Goal: Task Accomplishment & Management: Use online tool/utility

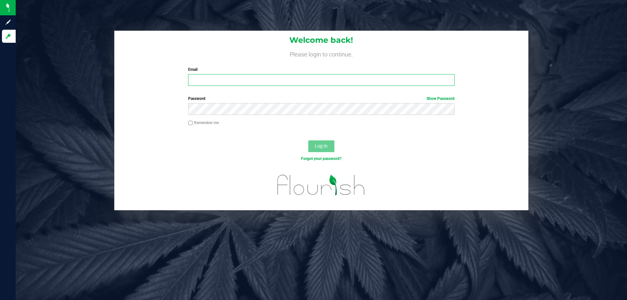
click at [210, 81] on input "Email" at bounding box center [321, 80] width 266 height 12
type input "[EMAIL_ADDRESS][DOMAIN_NAME]"
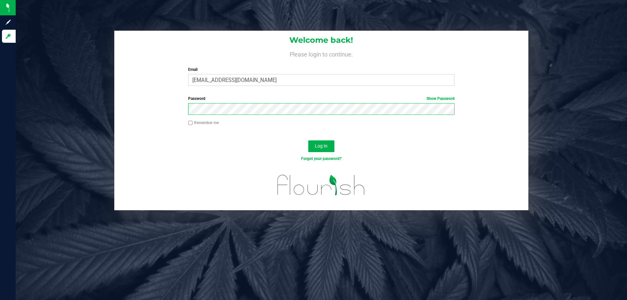
click at [308, 140] on button "Log In" at bounding box center [321, 146] width 26 height 12
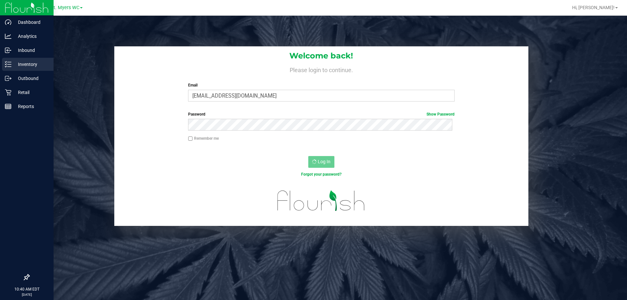
click at [9, 63] on icon at bounding box center [8, 64] width 7 height 7
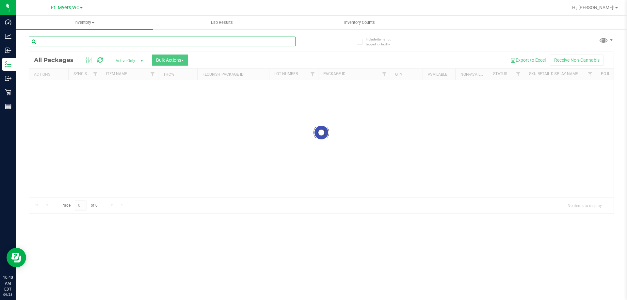
click at [115, 40] on input "text" at bounding box center [162, 42] width 267 height 10
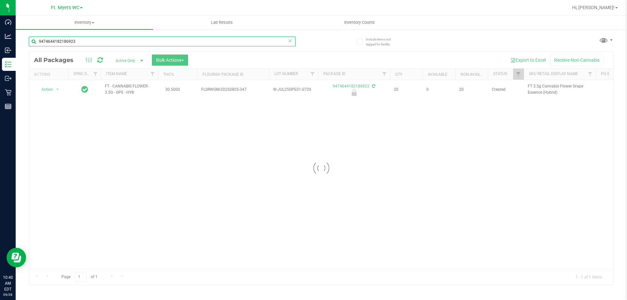
type input "9474644182186923"
click at [50, 89] on div at bounding box center [321, 168] width 585 height 233
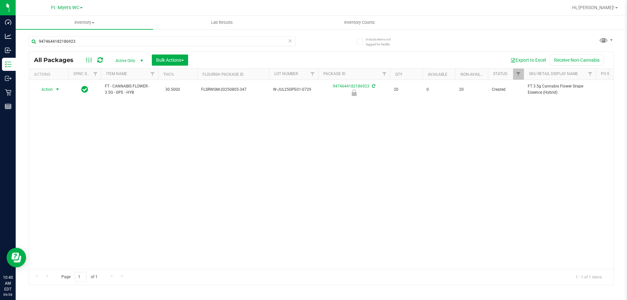
click at [50, 89] on span "Action" at bounding box center [45, 89] width 18 height 9
click at [45, 162] on li "Unlock package" at bounding box center [57, 167] width 42 height 10
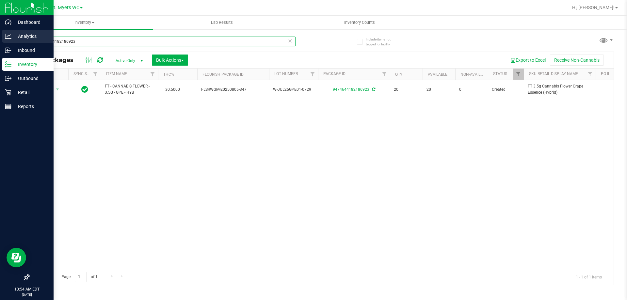
drag, startPoint x: 96, startPoint y: 40, endPoint x: 0, endPoint y: 37, distance: 95.7
click at [0, 37] on div "Dashboard Analytics Inbound Inventory Outbound Retail Reports 10:54 AM EDT [DAT…" at bounding box center [313, 150] width 627 height 300
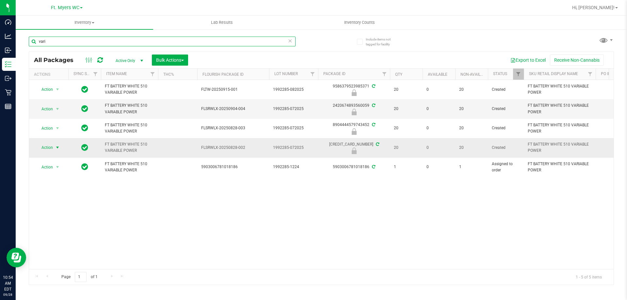
type input "vari"
click at [54, 149] on span "select" at bounding box center [58, 147] width 8 height 9
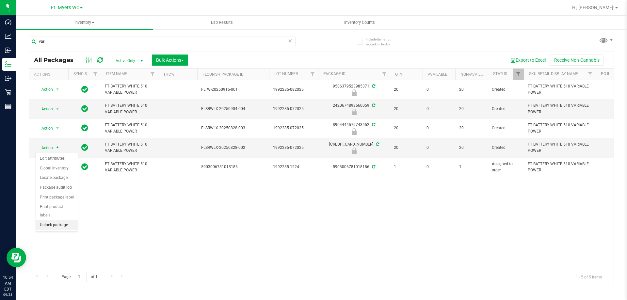
drag, startPoint x: 52, startPoint y: 217, endPoint x: 52, endPoint y: 209, distance: 8.2
click at [52, 220] on li "Unlock package" at bounding box center [57, 225] width 42 height 10
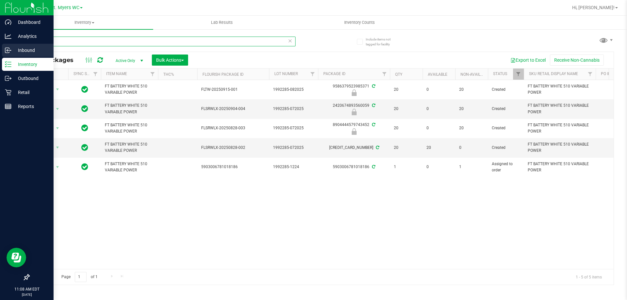
drag, startPoint x: 49, startPoint y: 39, endPoint x: 0, endPoint y: 49, distance: 49.7
click at [0, 49] on div "Dashboard Analytics Inbound Inventory Outbound Retail Reports 11:08 AM EDT [DAT…" at bounding box center [313, 150] width 627 height 300
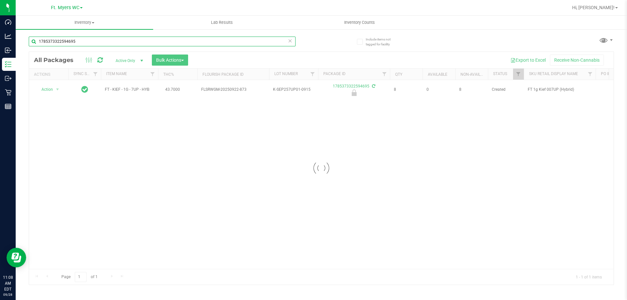
type input "1785373322594695"
click at [47, 92] on div at bounding box center [321, 168] width 585 height 233
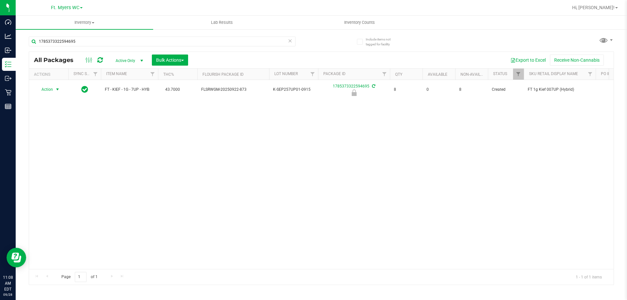
click at [50, 89] on span "Action" at bounding box center [45, 89] width 18 height 9
click at [56, 162] on li "Unlock package" at bounding box center [57, 167] width 42 height 10
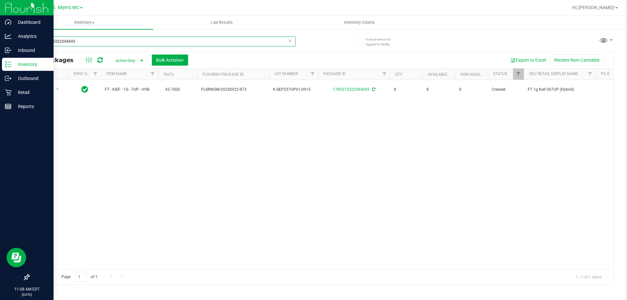
drag, startPoint x: 87, startPoint y: 41, endPoint x: 0, endPoint y: 64, distance: 89.4
click at [0, 64] on div "Dashboard Analytics Inbound Inventory Outbound Retail Reports 11:08 AM EDT [DAT…" at bounding box center [313, 150] width 627 height 300
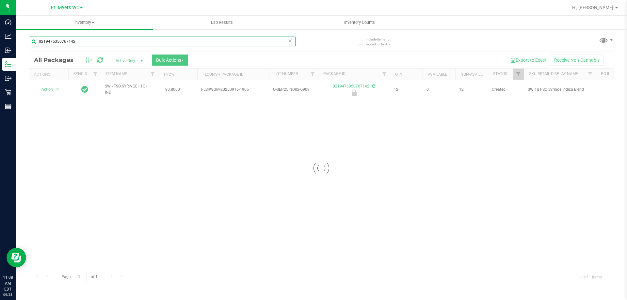
type input "0219476350767142"
click at [52, 87] on div at bounding box center [321, 168] width 585 height 233
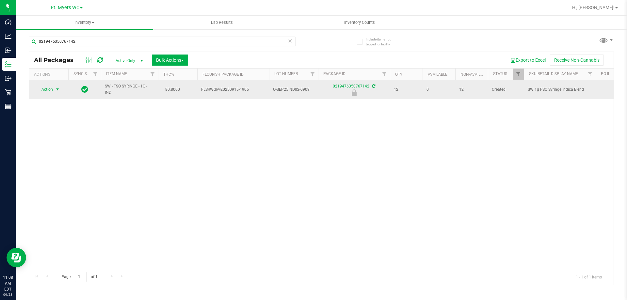
click at [54, 89] on span "select" at bounding box center [58, 89] width 8 height 9
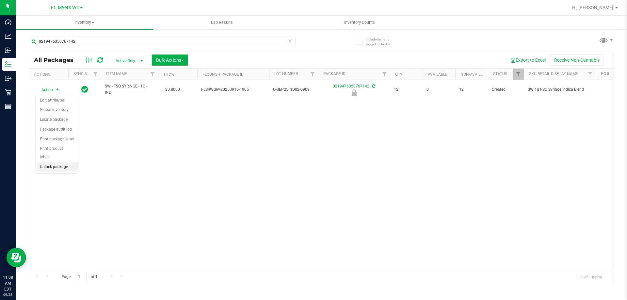
click at [58, 162] on li "Unlock package" at bounding box center [57, 167] width 42 height 10
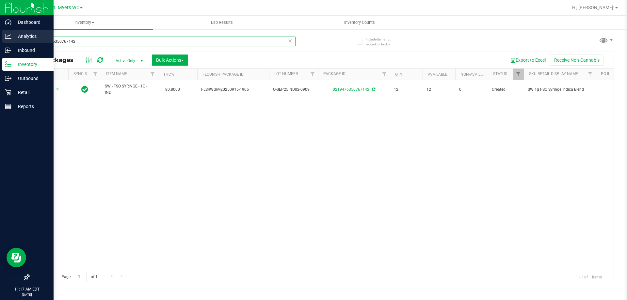
drag, startPoint x: 78, startPoint y: 41, endPoint x: 0, endPoint y: 38, distance: 78.1
click at [0, 38] on div "Dashboard Analytics Inbound Inventory Outbound Retail Reports 11:17 AM EDT [DAT…" at bounding box center [313, 150] width 627 height 300
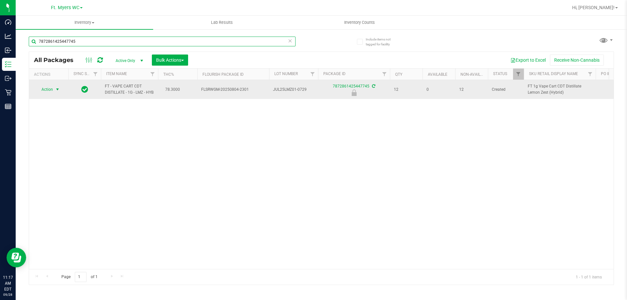
type input "7872861425447745"
click at [57, 92] on span "select" at bounding box center [57, 89] width 5 height 5
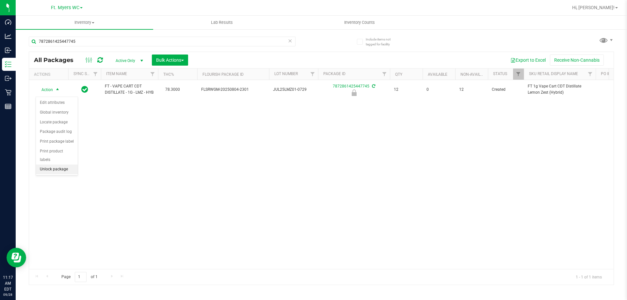
click at [58, 165] on li "Unlock package" at bounding box center [57, 170] width 42 height 10
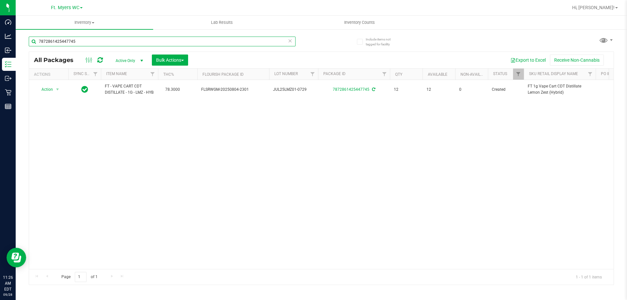
click at [87, 44] on input "7872861425447745" at bounding box center [162, 42] width 267 height 10
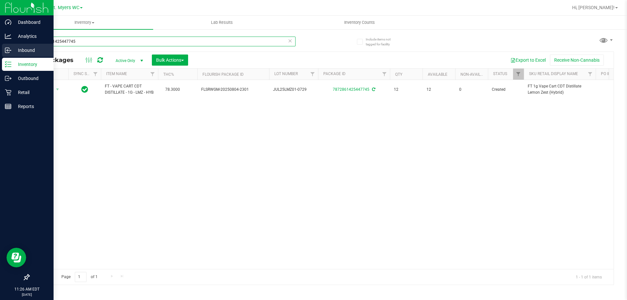
drag, startPoint x: 87, startPoint y: 44, endPoint x: 0, endPoint y: 46, distance: 86.9
click at [0, 46] on div "Dashboard Analytics Inbound Inventory Outbound Retail Reports 11:26 AM EDT [DAT…" at bounding box center [313, 150] width 627 height 300
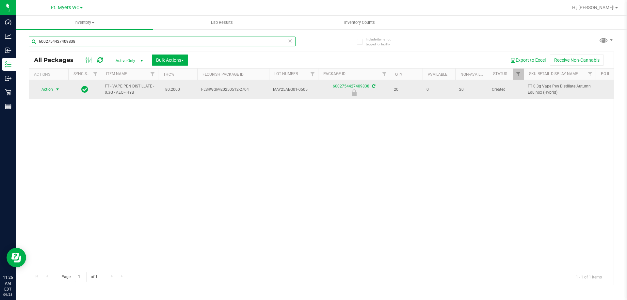
type input "6002754427409838"
click at [47, 86] on span "Action" at bounding box center [45, 89] width 18 height 9
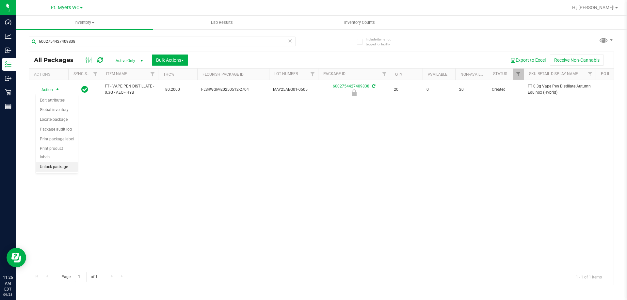
click at [63, 162] on li "Unlock package" at bounding box center [57, 167] width 42 height 10
click at [289, 40] on icon at bounding box center [290, 41] width 5 height 8
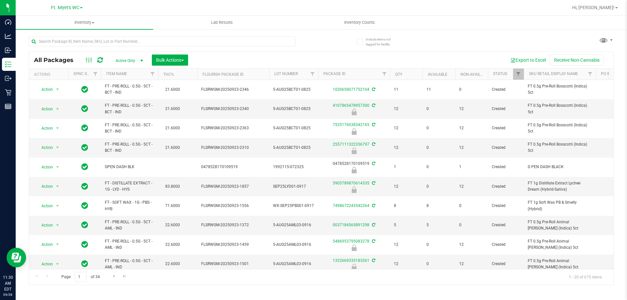
click at [271, 31] on div at bounding box center [175, 41] width 293 height 21
click at [270, 42] on input "text" at bounding box center [162, 42] width 267 height 10
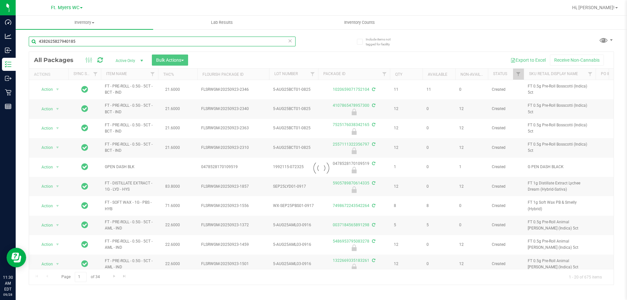
type input "4382625827940185"
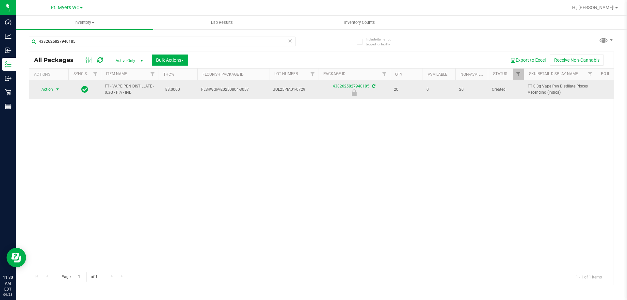
click at [53, 88] on span "Action" at bounding box center [45, 89] width 18 height 9
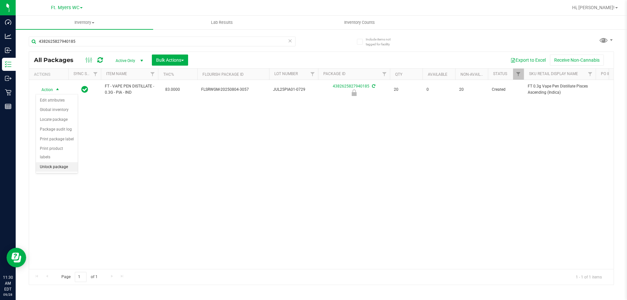
click at [53, 162] on li "Unlock package" at bounding box center [57, 167] width 42 height 10
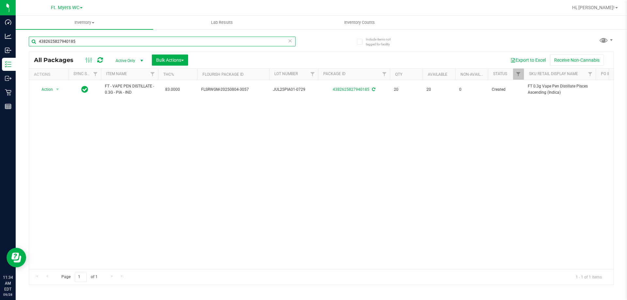
click at [288, 45] on input "4382625827940185" at bounding box center [162, 42] width 267 height 10
click at [290, 41] on icon at bounding box center [290, 41] width 5 height 8
click at [278, 40] on input "text" at bounding box center [162, 42] width 267 height 10
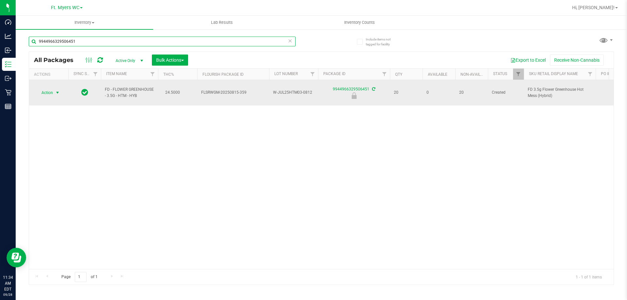
type input "9944966329506451"
click at [52, 94] on span "Action" at bounding box center [45, 92] width 18 height 9
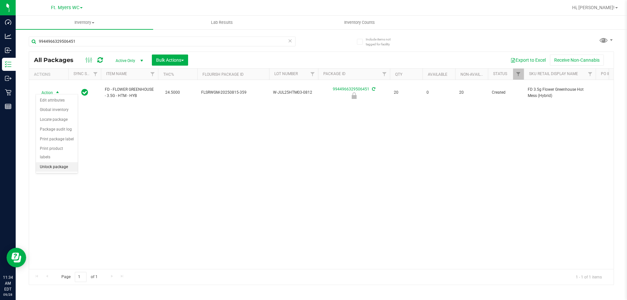
click at [48, 162] on li "Unlock package" at bounding box center [57, 167] width 42 height 10
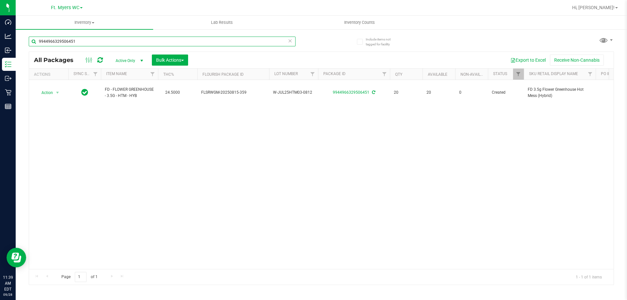
drag, startPoint x: 131, startPoint y: 43, endPoint x: 0, endPoint y: -33, distance: 151.0
click at [0, 0] on html "Dashboard Analytics Inbound Inventory Outbound Retail Reports 11:39 AM EDT [DAT…" at bounding box center [313, 150] width 627 height 300
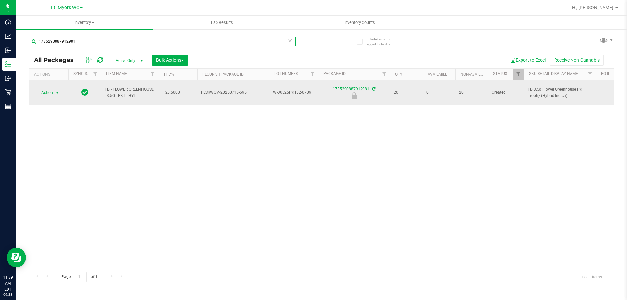
type input "1735290887912981"
click at [54, 89] on span "select" at bounding box center [58, 92] width 8 height 9
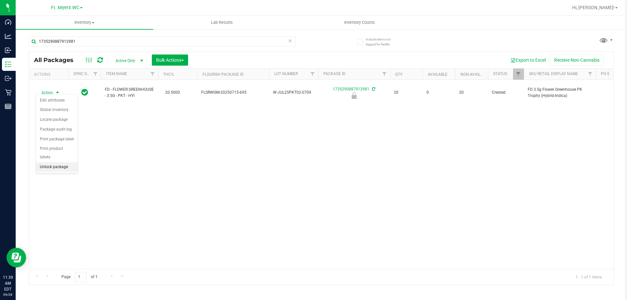
click at [48, 162] on li "Unlock package" at bounding box center [57, 167] width 42 height 10
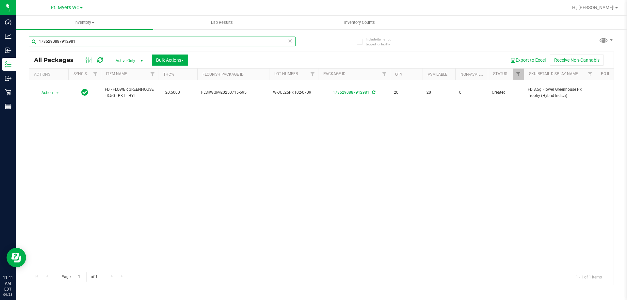
click at [121, 45] on input "1735290887912981" at bounding box center [162, 42] width 267 height 10
type input "\"
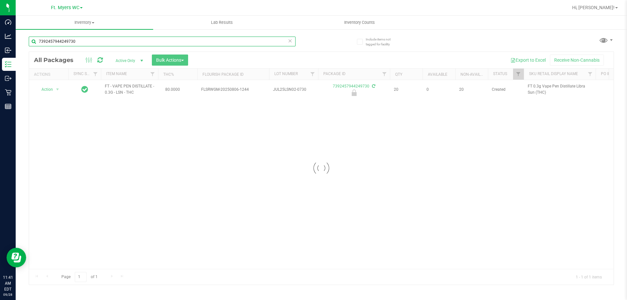
type input "7392457944249730"
click at [59, 91] on div at bounding box center [321, 168] width 585 height 233
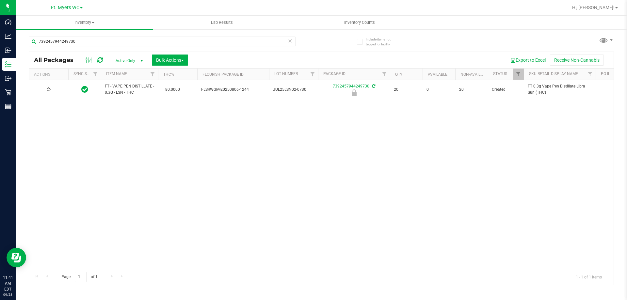
click at [54, 89] on div at bounding box center [48, 90] width 31 height 6
click at [54, 89] on span "select" at bounding box center [58, 89] width 8 height 9
click at [48, 162] on li "Unlock package" at bounding box center [57, 167] width 42 height 10
click at [17, 96] on div "Include items not tagged for facility 7392457944249730 All Packages Active Only…" at bounding box center [321, 128] width 611 height 199
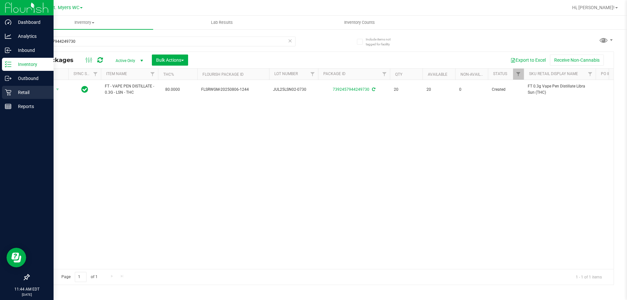
click at [10, 94] on icon at bounding box center [8, 92] width 7 height 7
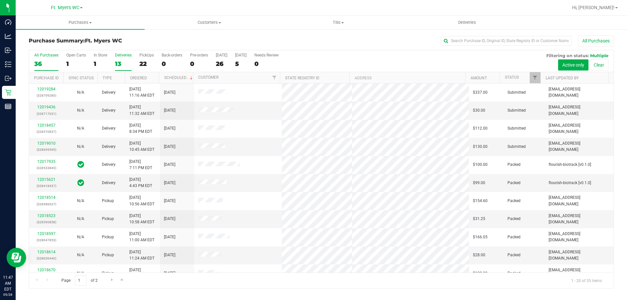
click at [119, 56] on div "Deliveries" at bounding box center [123, 55] width 17 height 5
click at [0, 0] on input "Deliveries 13" at bounding box center [0, 0] width 0 height 0
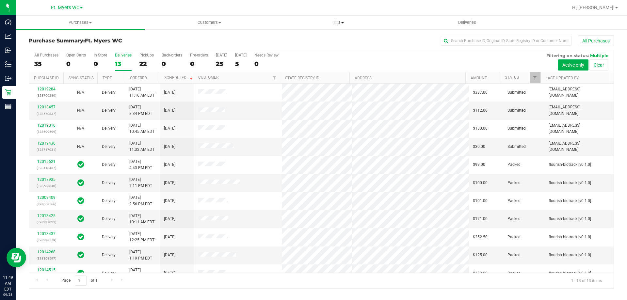
click at [340, 20] on span "Tills" at bounding box center [338, 23] width 128 height 6
click at [334, 39] on li "Manage tills" at bounding box center [338, 40] width 129 height 8
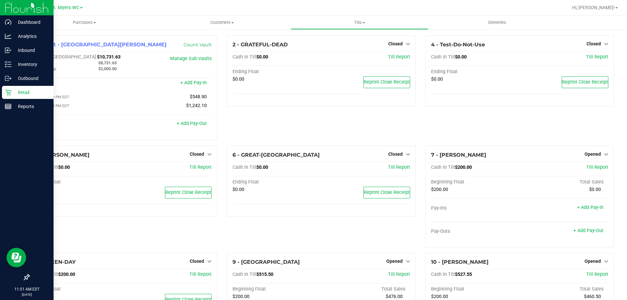
click at [18, 92] on p "Retail" at bounding box center [30, 93] width 39 height 8
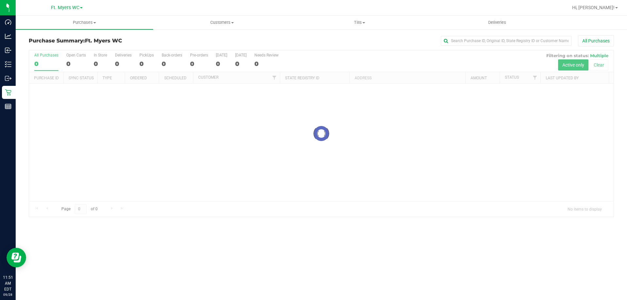
click at [114, 63] on div at bounding box center [321, 133] width 585 height 167
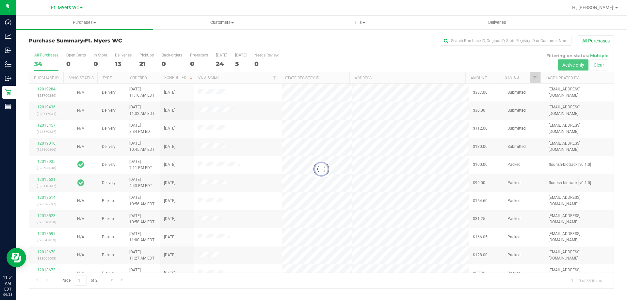
click at [117, 63] on div at bounding box center [321, 169] width 585 height 238
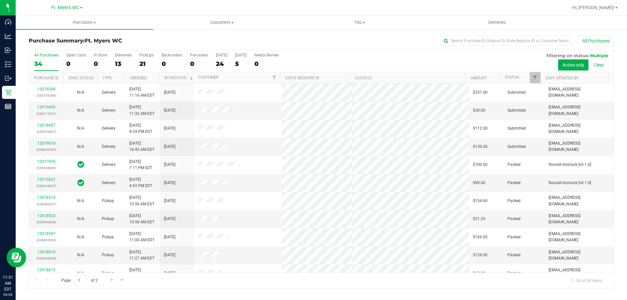
click at [121, 62] on div "13" at bounding box center [123, 64] width 17 height 8
click at [0, 0] on input "Deliveries 13" at bounding box center [0, 0] width 0 height 0
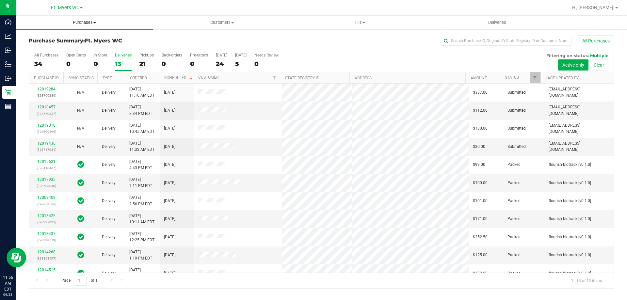
click at [90, 17] on uib-tab-heading "Purchases Summary of purchases Fulfillment All purchases" at bounding box center [85, 23] width 138 height 14
click at [371, 22] on span "Tills" at bounding box center [359, 23] width 137 height 6
click at [347, 37] on li "Manage tills" at bounding box center [360, 40] width 138 height 8
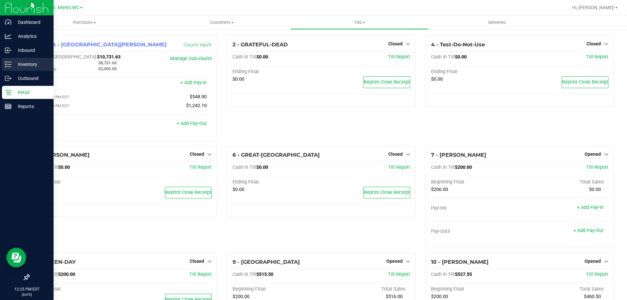
click at [20, 67] on p "Inventory" at bounding box center [30, 64] width 39 height 8
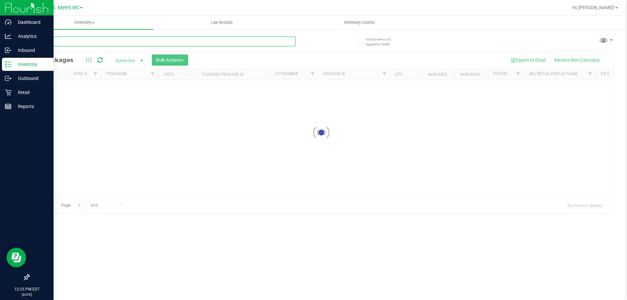
click at [51, 46] on input "text" at bounding box center [162, 42] width 267 height 10
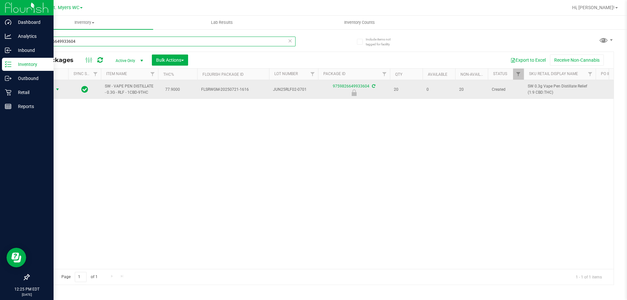
type input "9759826649933604"
click at [53, 86] on span "Action" at bounding box center [45, 89] width 18 height 9
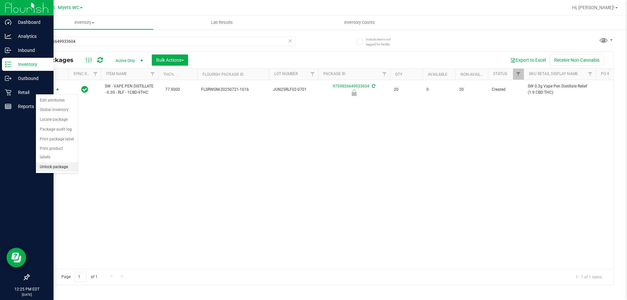
click at [53, 162] on li "Unlock package" at bounding box center [57, 167] width 42 height 10
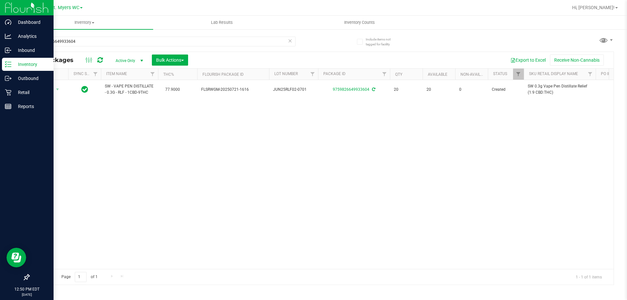
click at [90, 35] on div "9759826649933604" at bounding box center [175, 41] width 293 height 21
click at [91, 42] on input "9759826649933604" at bounding box center [162, 42] width 267 height 10
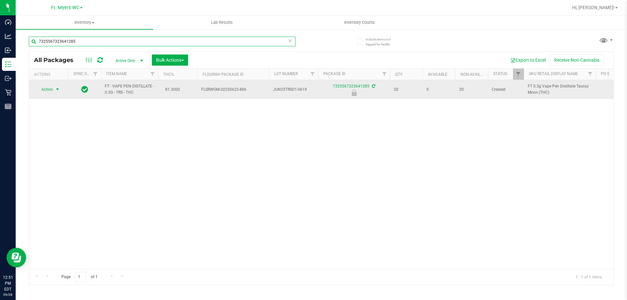
type input "7325567323641285"
click at [56, 90] on span "select" at bounding box center [57, 89] width 5 height 5
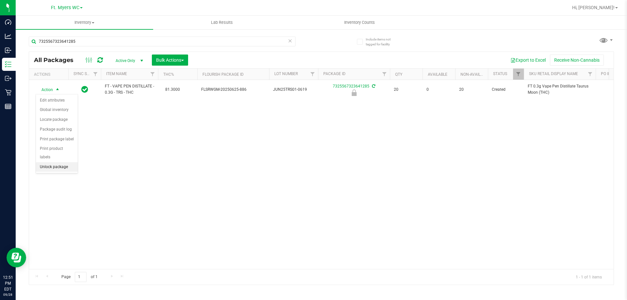
click at [65, 162] on li "Unlock package" at bounding box center [57, 167] width 42 height 10
click at [384, 175] on div "Action Action Adjust qty Create package Edit attributes Global inventory Locate…" at bounding box center [321, 174] width 585 height 189
